Goal: Task Accomplishment & Management: Use online tool/utility

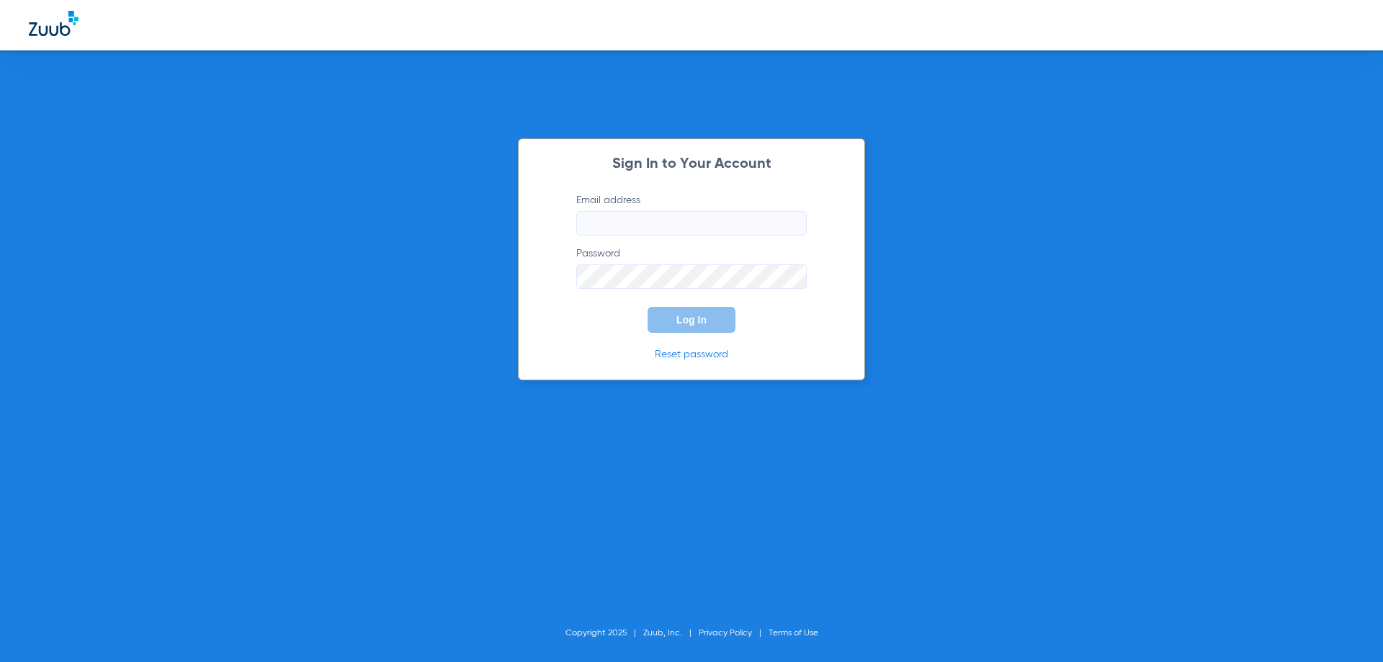
type input "[EMAIL_ADDRESS][DOMAIN_NAME]"
click at [269, 97] on div "Sign In to Your Account Email address info@4drmalan.com Password Log In Reset p…" at bounding box center [691, 331] width 1383 height 662
type input "[EMAIL_ADDRESS][DOMAIN_NAME]"
click at [687, 326] on button "Log In" at bounding box center [692, 320] width 88 height 26
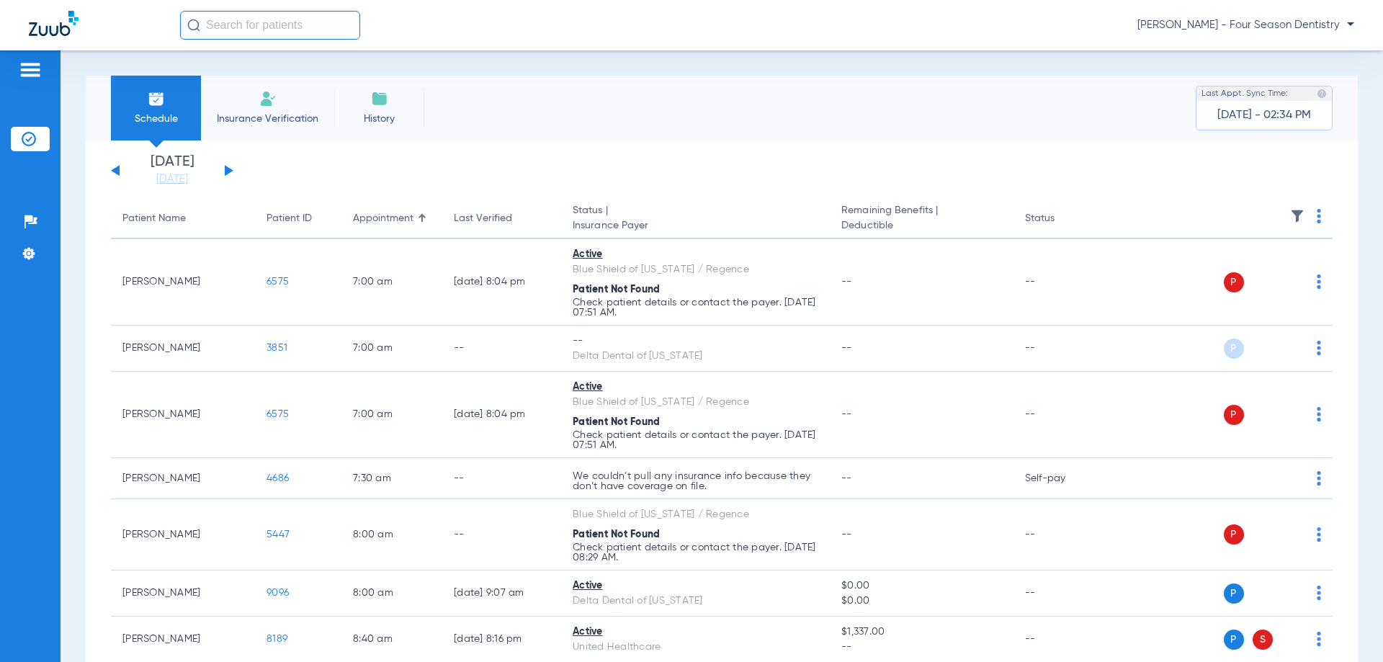
click at [37, 66] on img at bounding box center [30, 69] width 23 height 17
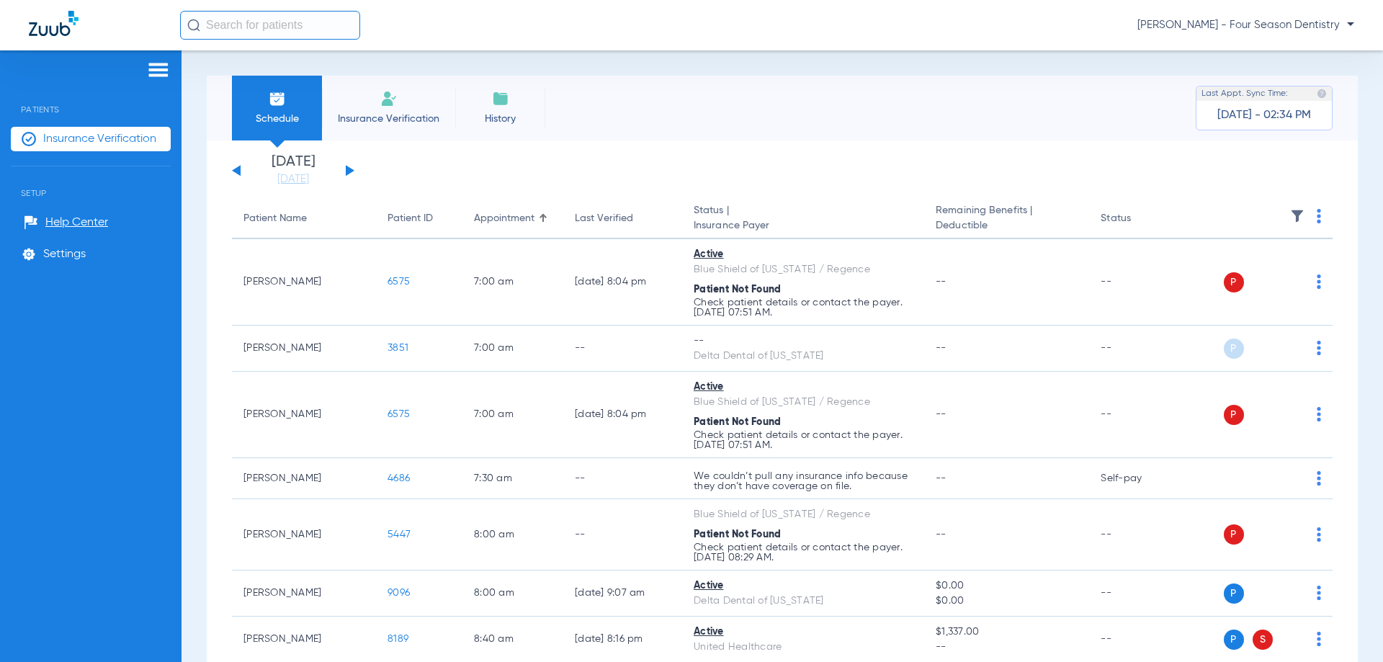
click at [153, 61] on div "Patients Insurance Verification Setup Help Center Settings" at bounding box center [91, 381] width 182 height 662
click at [142, 71] on div at bounding box center [91, 72] width 160 height 22
click at [189, 59] on div "Schedule Insurance Verification History Last Appt. Sync Time: [DATE] - 02:34 PM…" at bounding box center [783, 356] width 1202 height 612
click at [165, 70] on img at bounding box center [158, 69] width 23 height 17
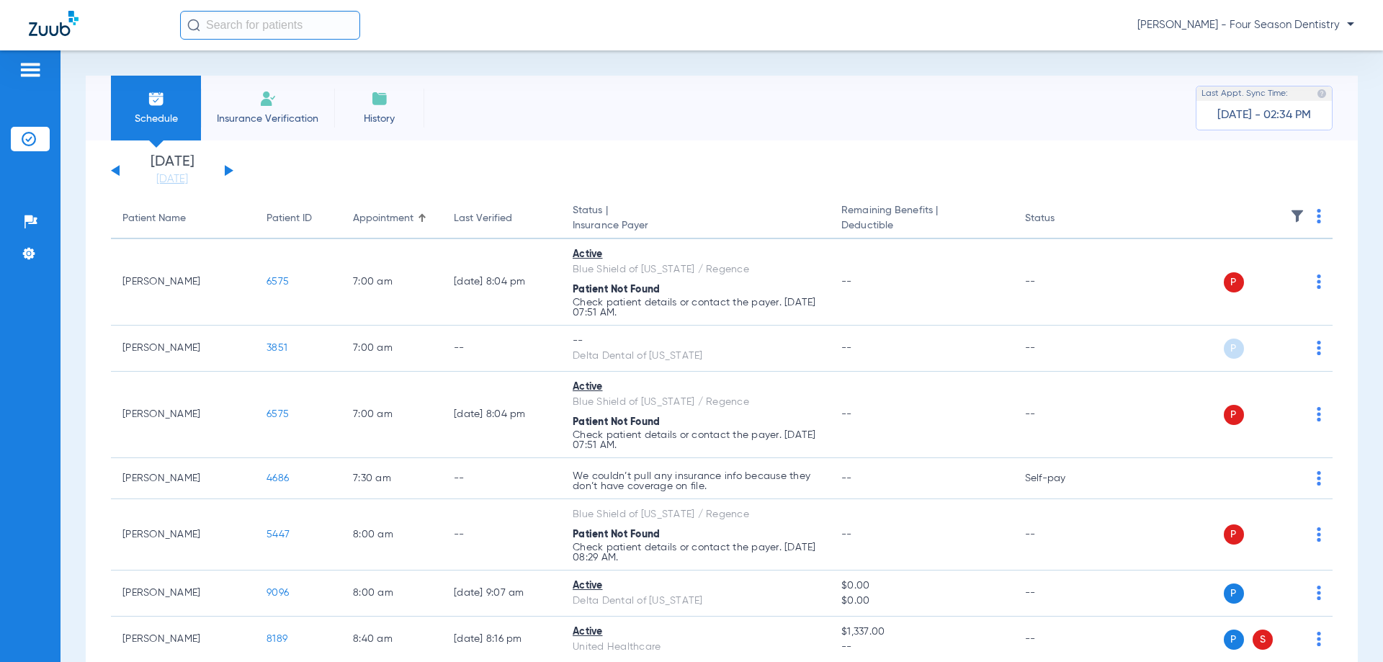
click at [630, 118] on div "Schedule Insurance Verification History Last Appt. Sync Time: [DATE] - 02:34 PM" at bounding box center [722, 108] width 1272 height 65
